Goal: Task Accomplishment & Management: Use online tool/utility

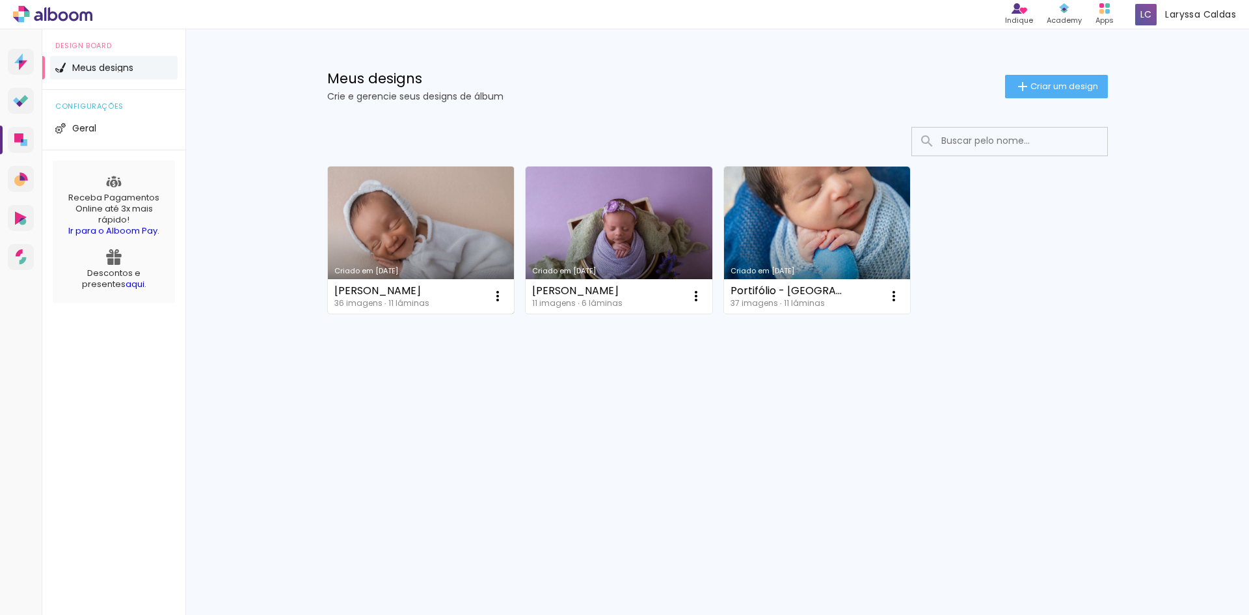
click at [423, 208] on link "Criado em [DATE]" at bounding box center [421, 240] width 187 height 147
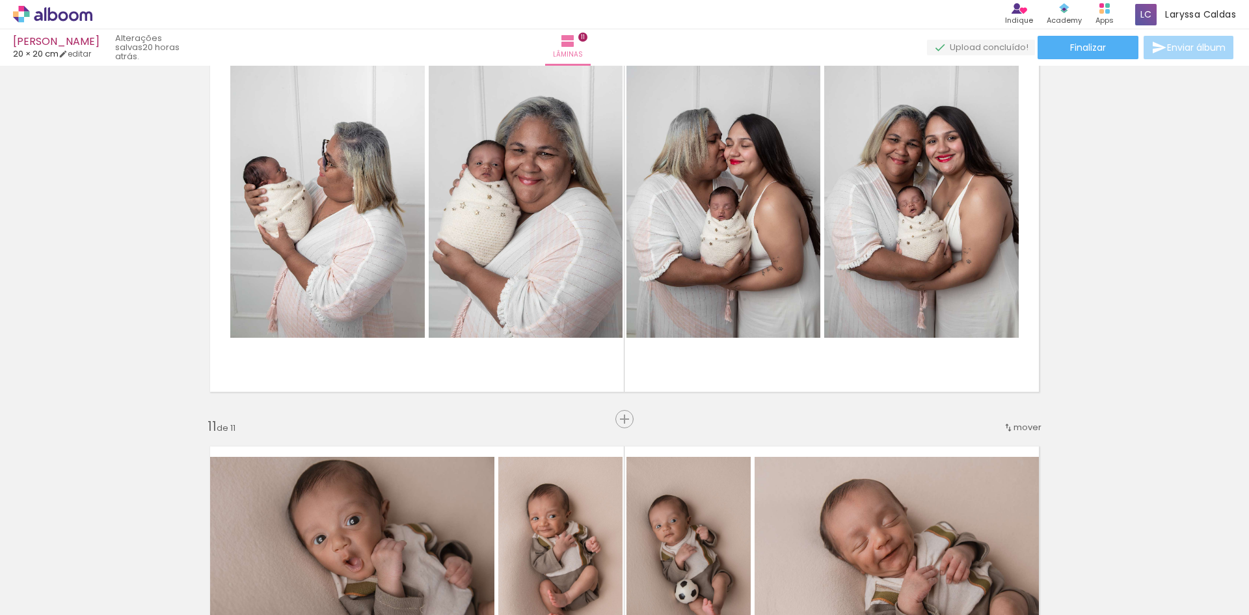
scroll to position [4228, 0]
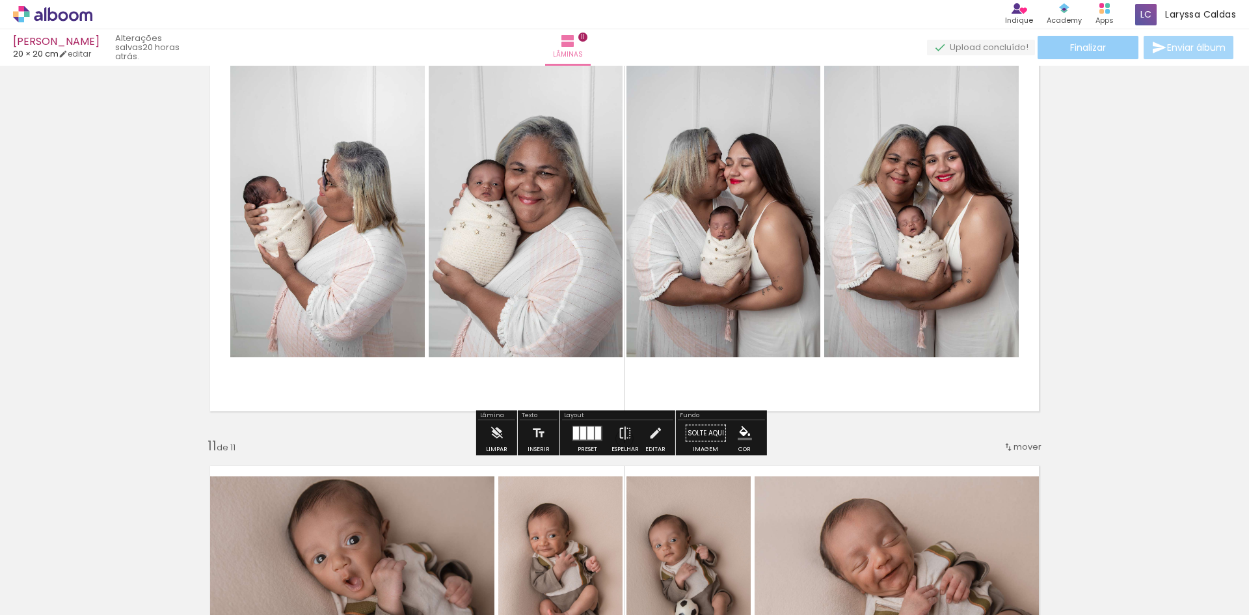
click at [1097, 44] on span "Finalizar" at bounding box center [1088, 47] width 36 height 9
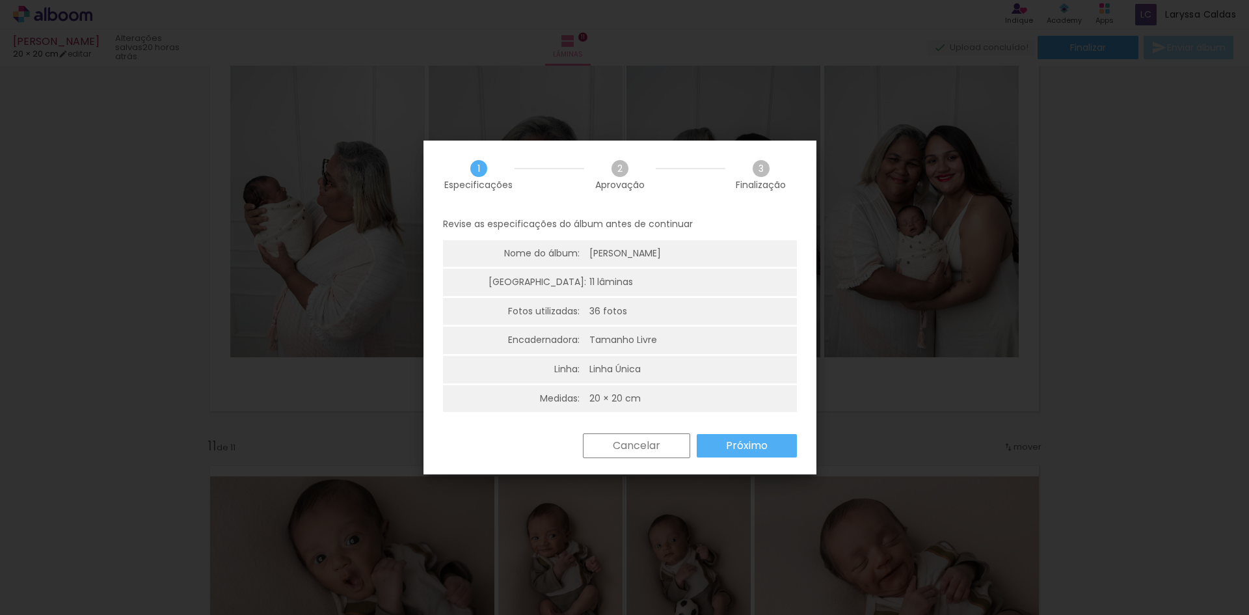
click at [0, 0] on slot "Próximo" at bounding box center [0, 0] width 0 height 0
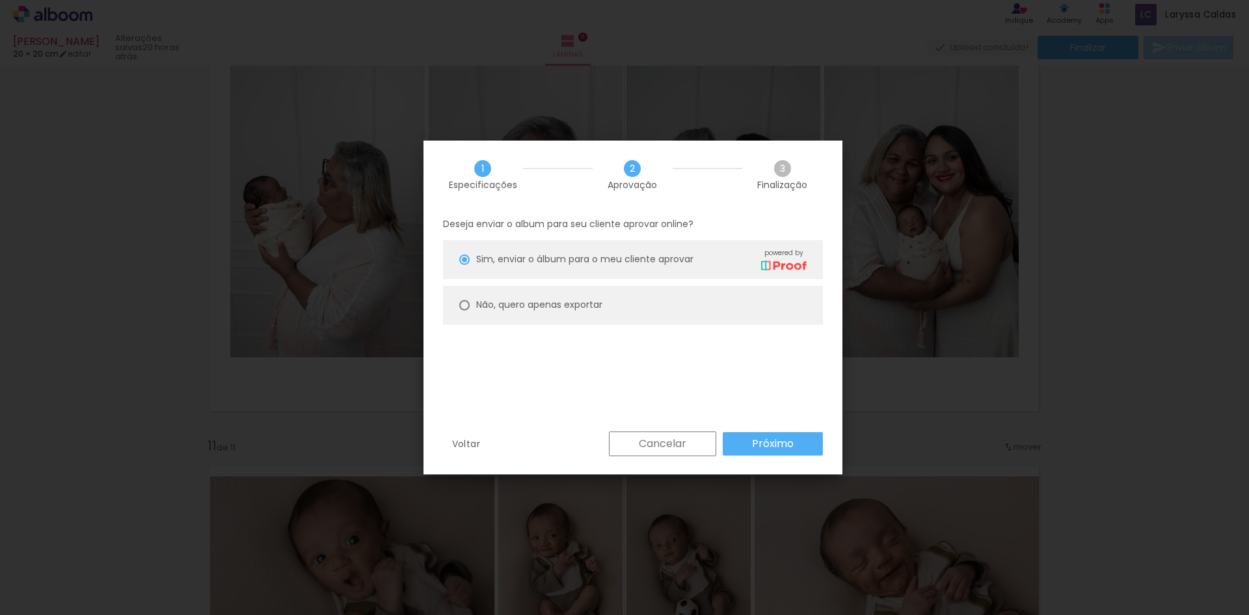
click at [733, 446] on paper-button "Próximo" at bounding box center [773, 443] width 100 height 23
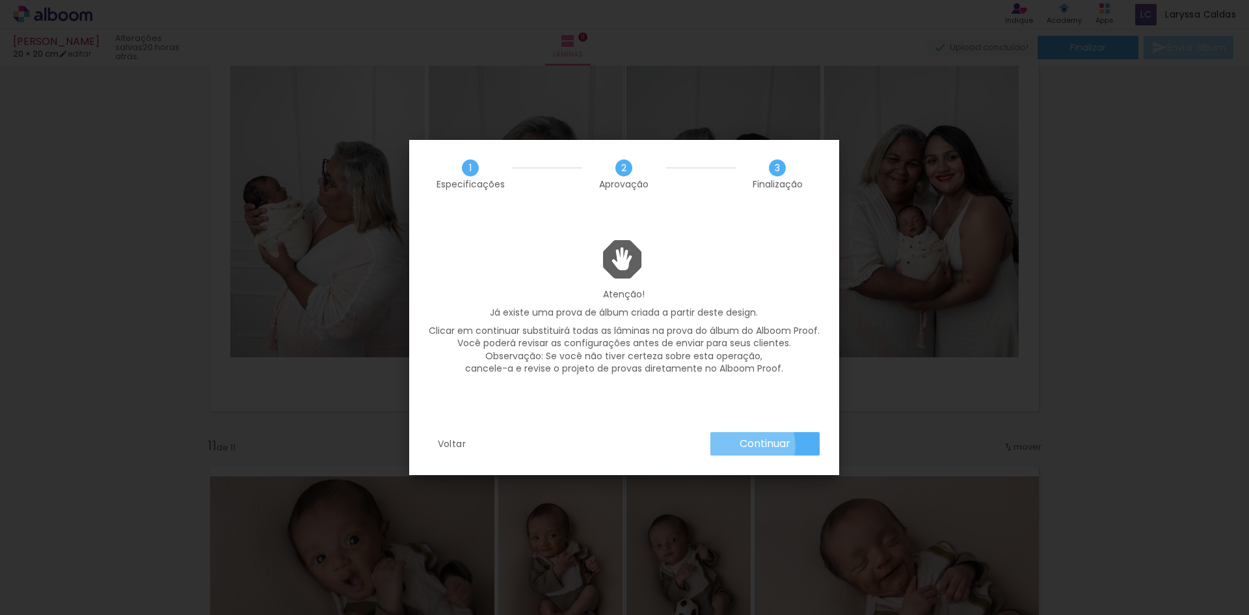
click at [733, 446] on paper-button "Continuar" at bounding box center [764, 443] width 109 height 23
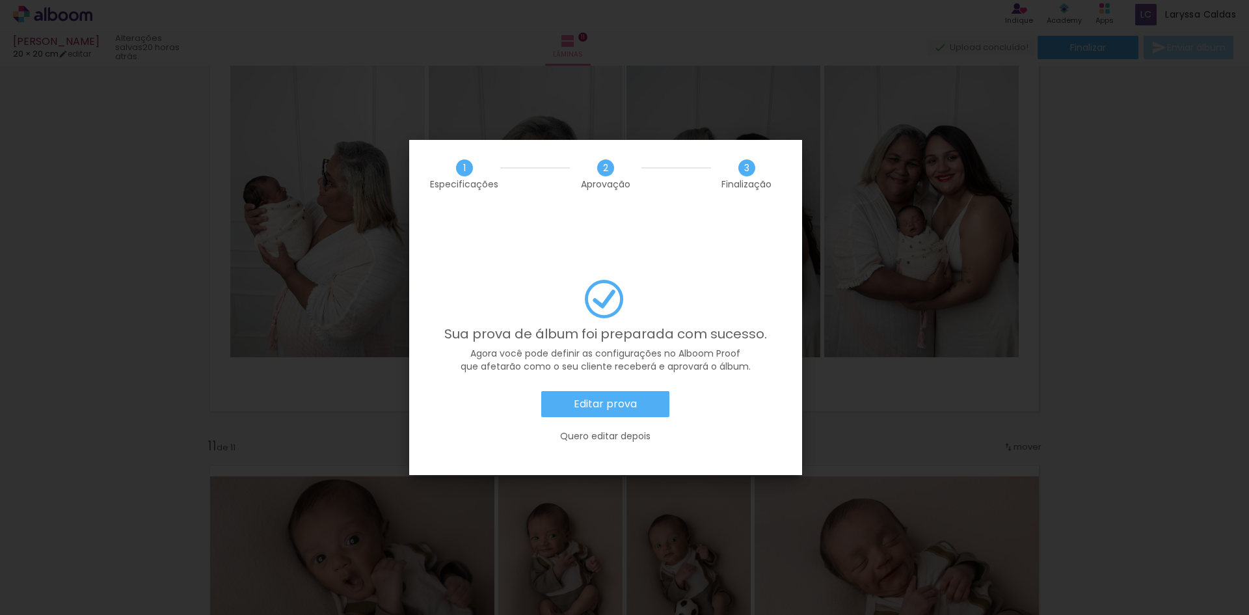
click at [791, 119] on iron-overlay-backdrop at bounding box center [624, 307] width 1249 height 615
click at [116, 26] on iron-overlay-backdrop at bounding box center [624, 307] width 1249 height 615
click at [801, 40] on iron-overlay-backdrop at bounding box center [624, 307] width 1249 height 615
click at [1092, 245] on iron-overlay-backdrop at bounding box center [624, 307] width 1249 height 615
click at [0, 0] on slot "Quero editar depois" at bounding box center [0, 0] width 0 height 0
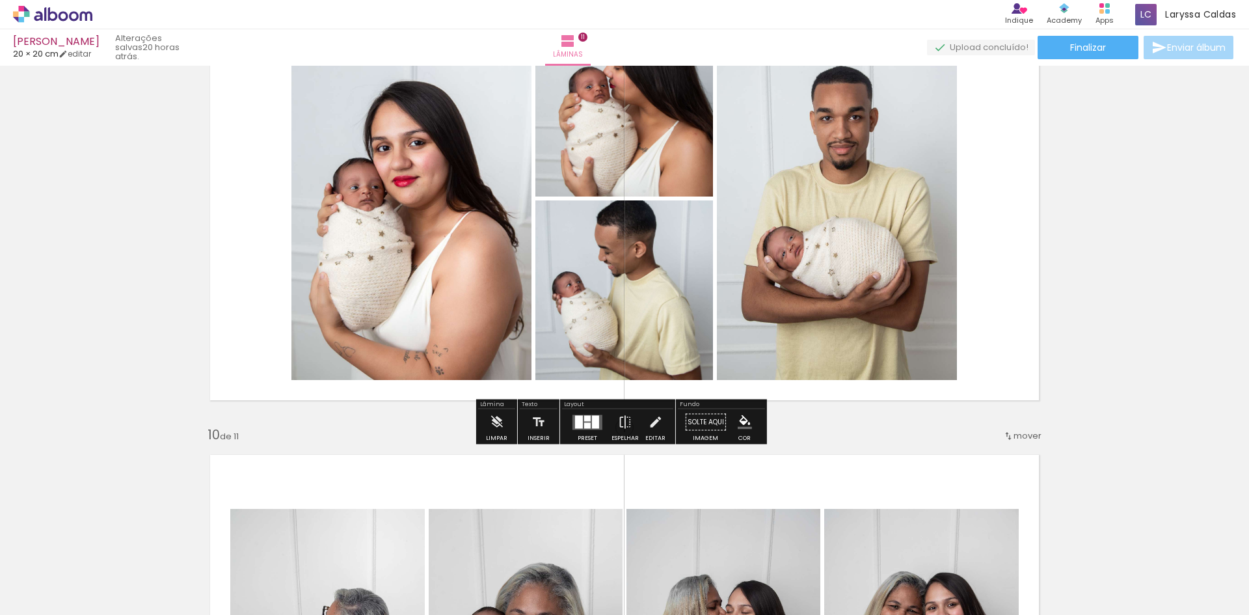
scroll to position [3578, 0]
